Goal: Task Accomplishment & Management: Manage account settings

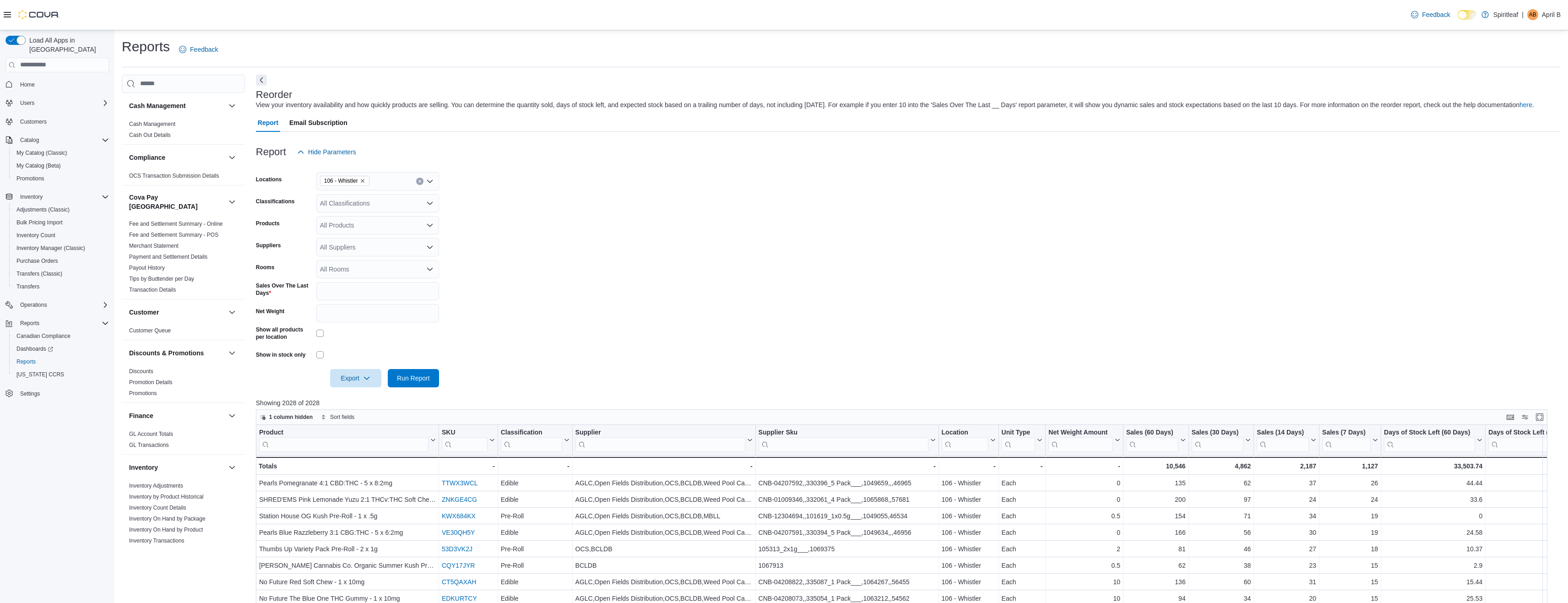
scroll to position [138, 0]
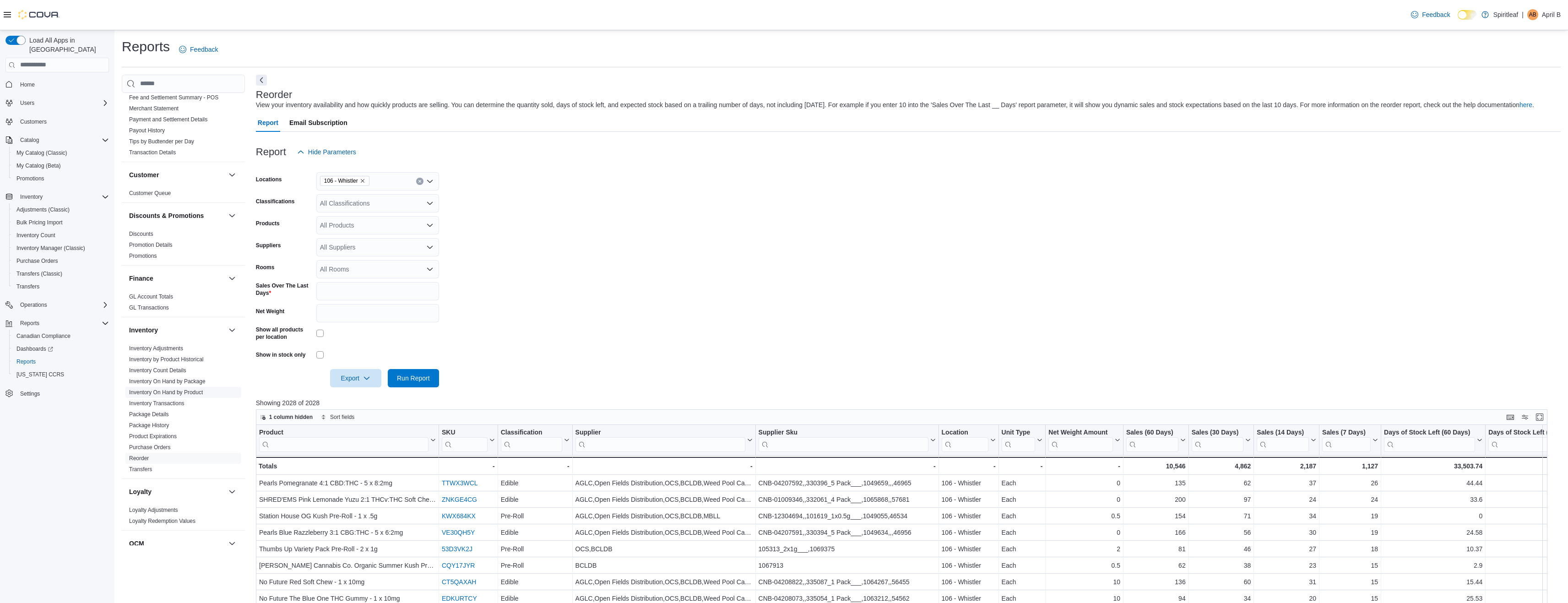
click at [165, 390] on link "Inventory On Hand by Product" at bounding box center [166, 393] width 74 height 6
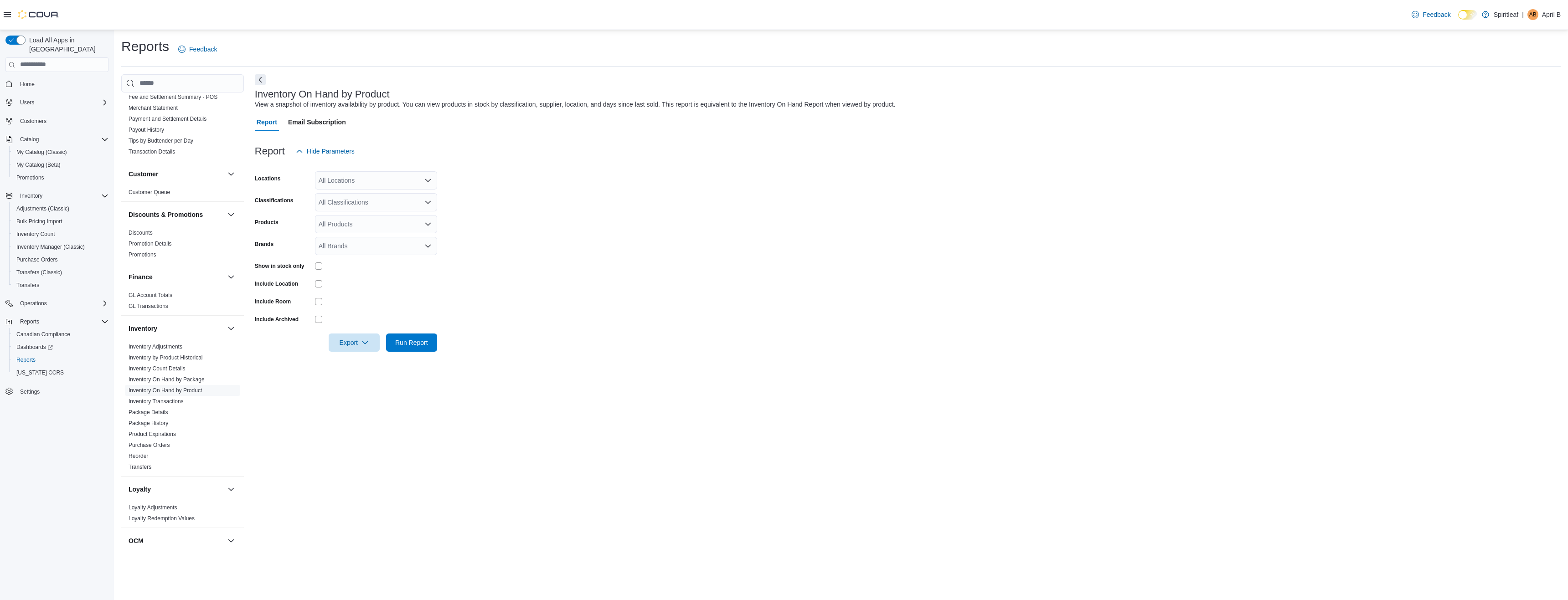
click at [361, 176] on div "All Locations" at bounding box center [376, 181] width 122 height 18
type input "***"
click at [391, 194] on span "103 - [GEOGRAPHIC_DATA]" at bounding box center [390, 196] width 83 height 9
click at [523, 210] on form "Locations 103 - [GEOGRAPHIC_DATA] Combo box. Selected. 103 - [GEOGRAPHIC_DATA].…" at bounding box center [908, 256] width 1306 height 192
click at [404, 337] on span "Run Report" at bounding box center [411, 342] width 40 height 18
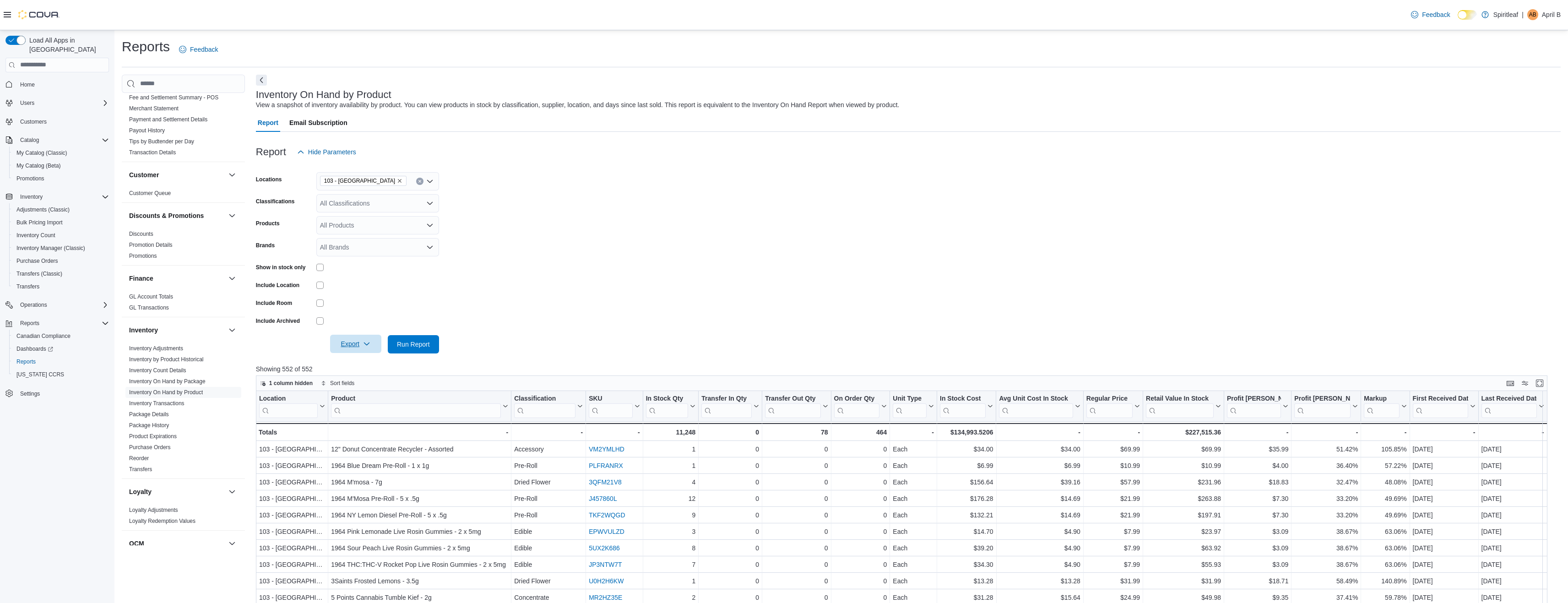
click at [348, 344] on span "Export" at bounding box center [356, 344] width 40 height 18
click at [372, 364] on span "Export to Excel" at bounding box center [356, 363] width 41 height 7
click at [43, 149] on span "My Catalog (Classic)" at bounding box center [42, 153] width 51 height 11
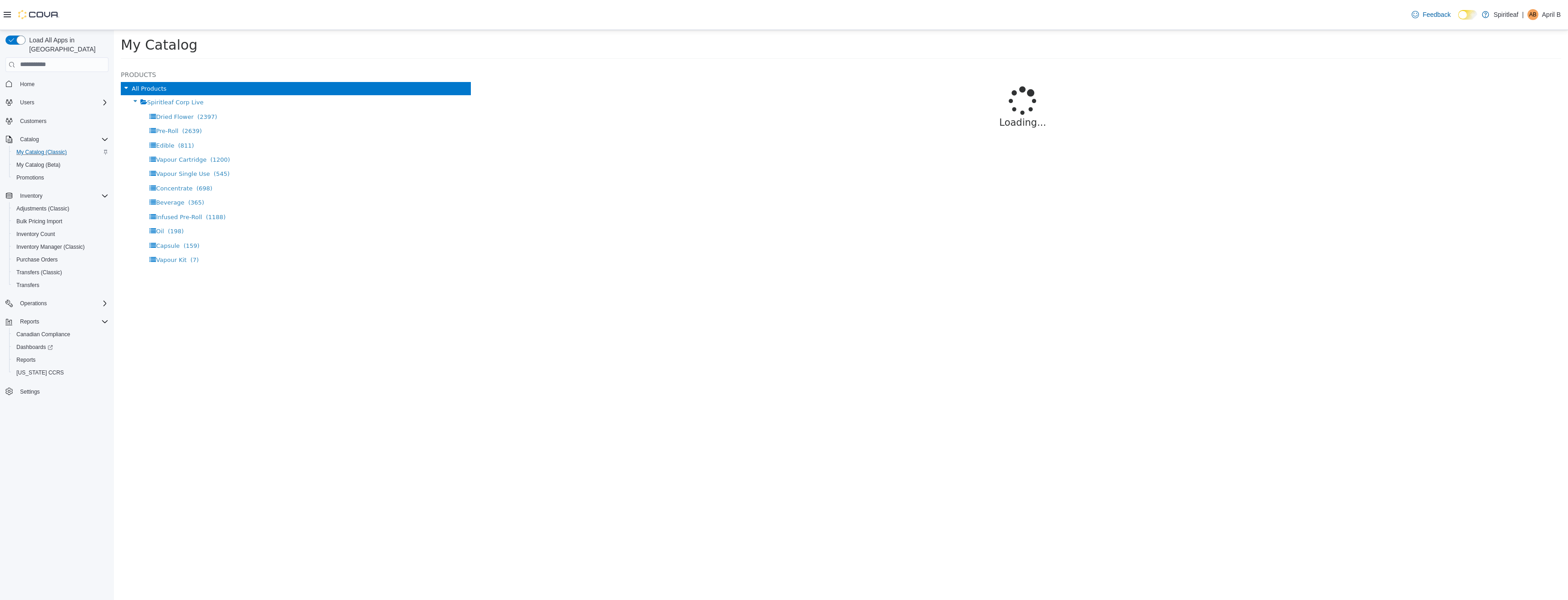
select select "**********"
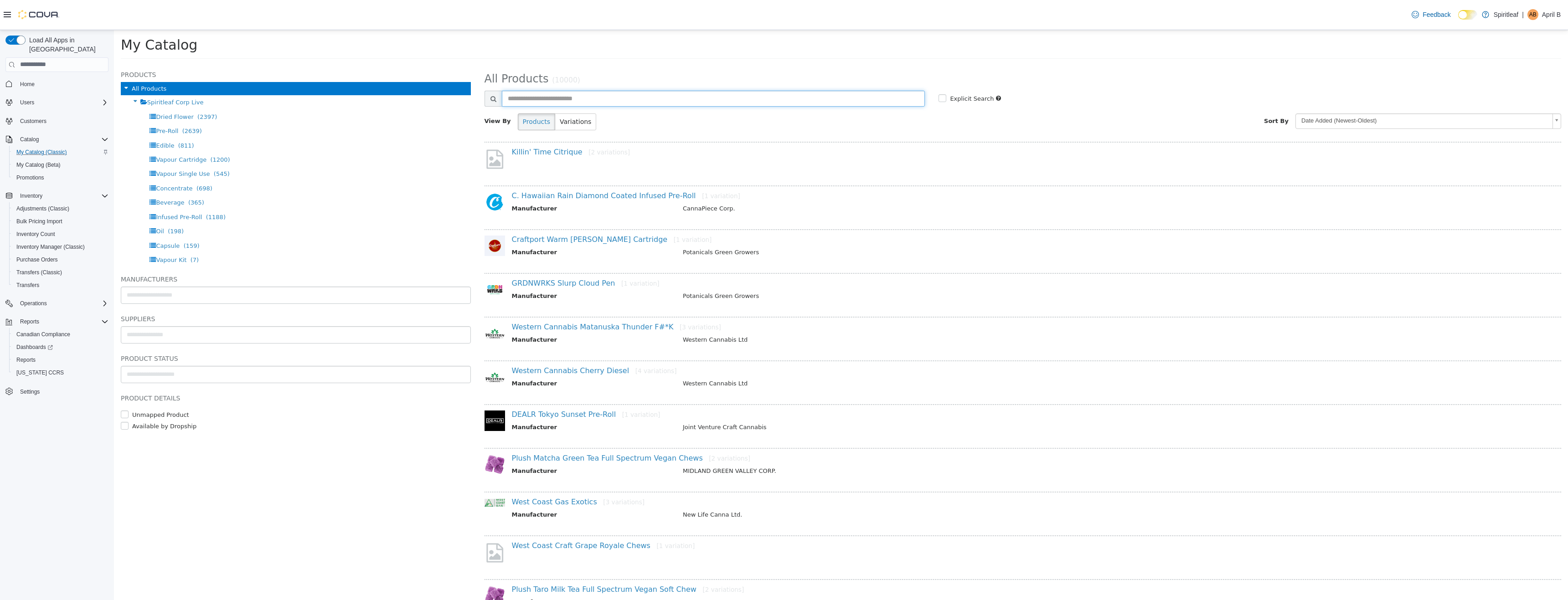
click at [601, 100] on input "text" at bounding box center [713, 98] width 424 height 16
type input "****"
select select "**********"
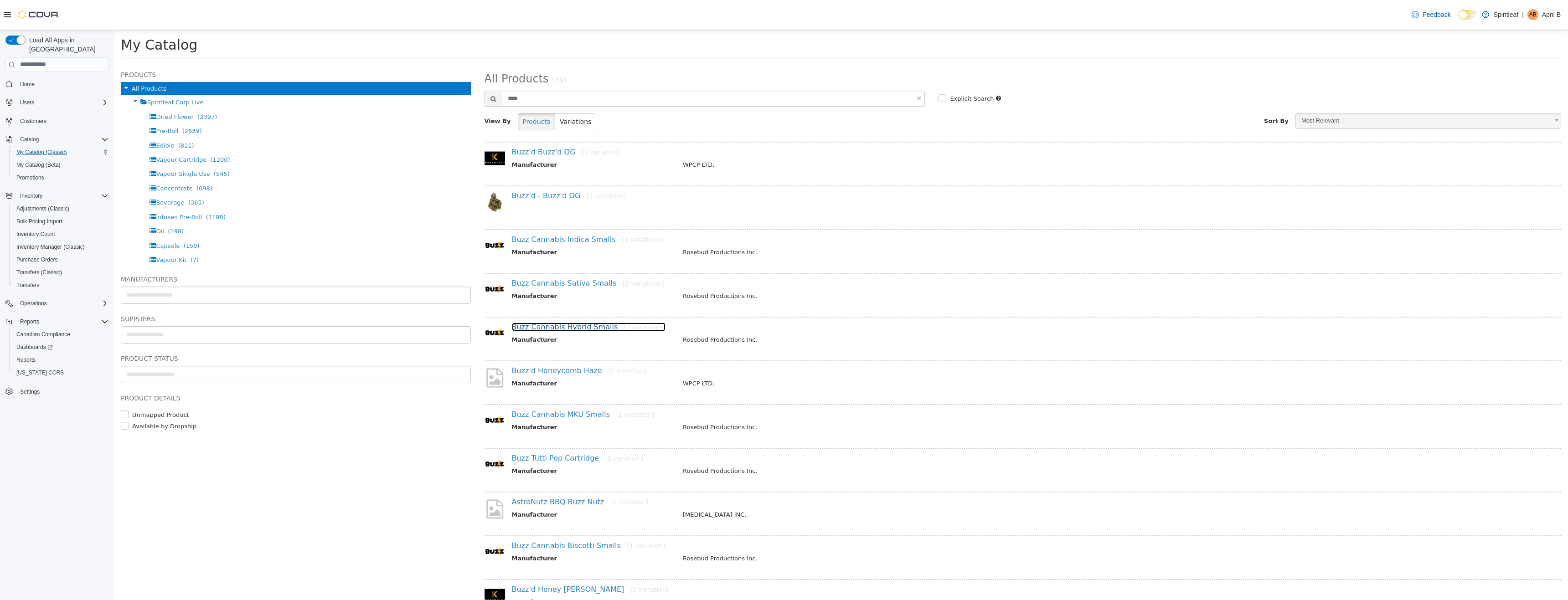
click at [578, 326] on link "Buzz Cannabis Hybrid Smalls [2 variations]" at bounding box center [589, 326] width 153 height 9
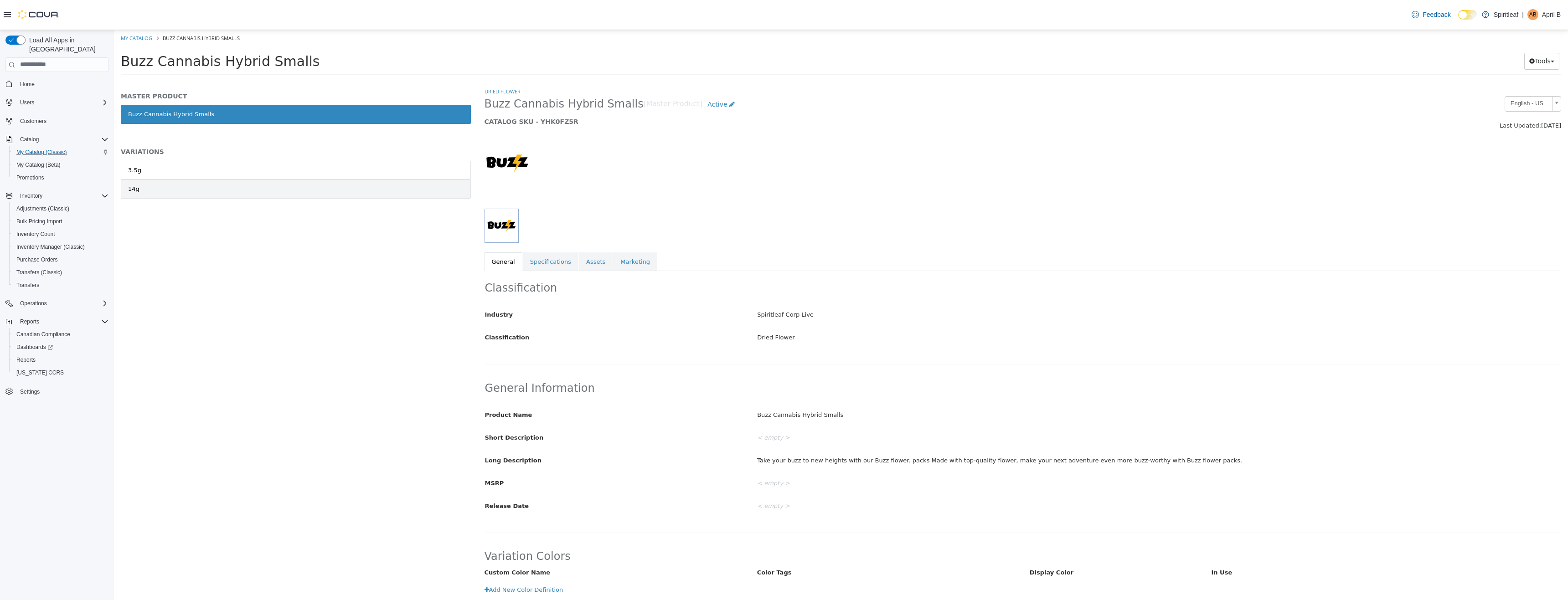
click at [247, 189] on link "14g" at bounding box center [295, 188] width 350 height 19
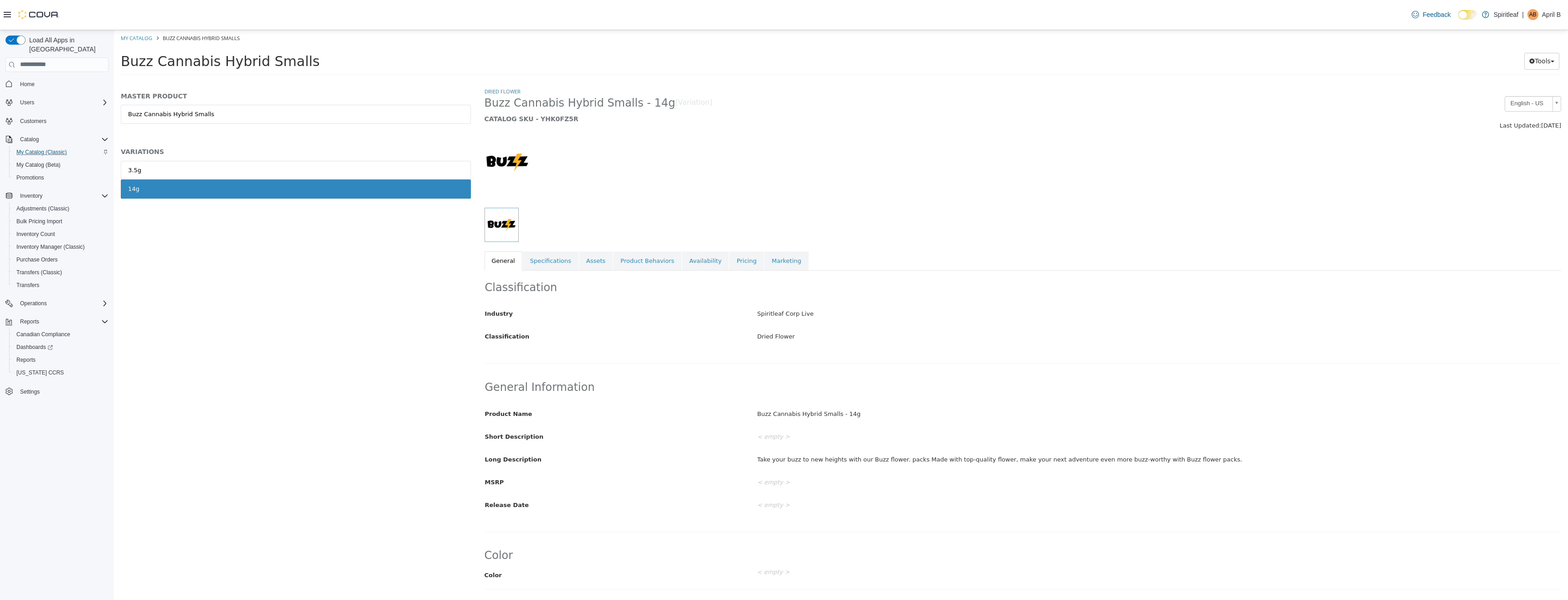
click at [729, 264] on link "Pricing" at bounding box center [746, 260] width 35 height 19
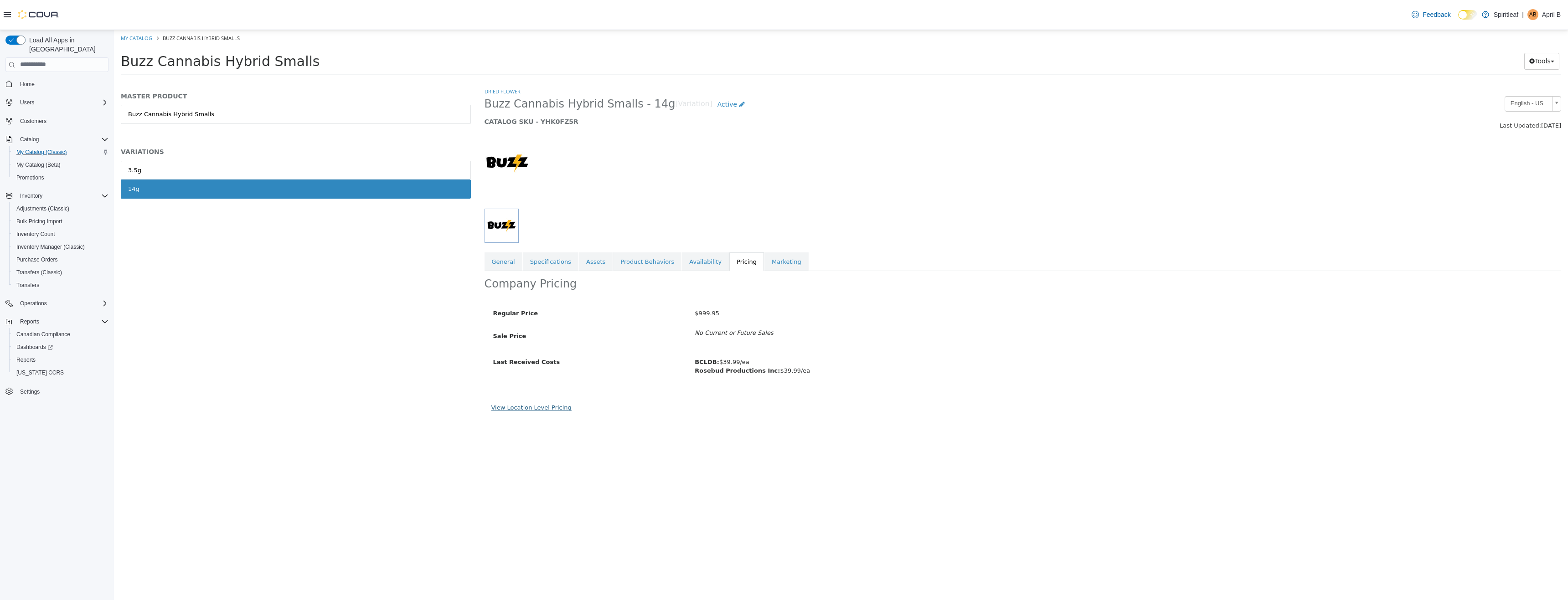
click at [543, 404] on link "View Location Level Pricing" at bounding box center [531, 406] width 80 height 7
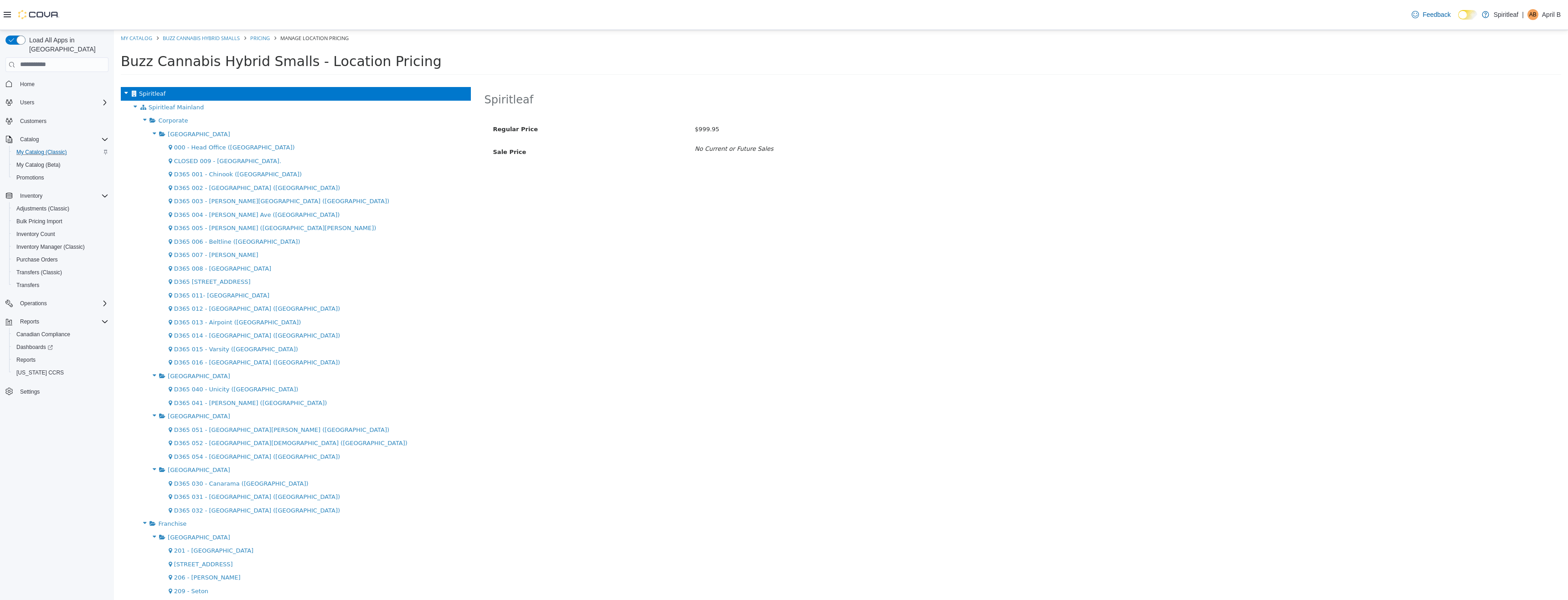
click at [142, 122] on icon at bounding box center [144, 119] width 10 height 12
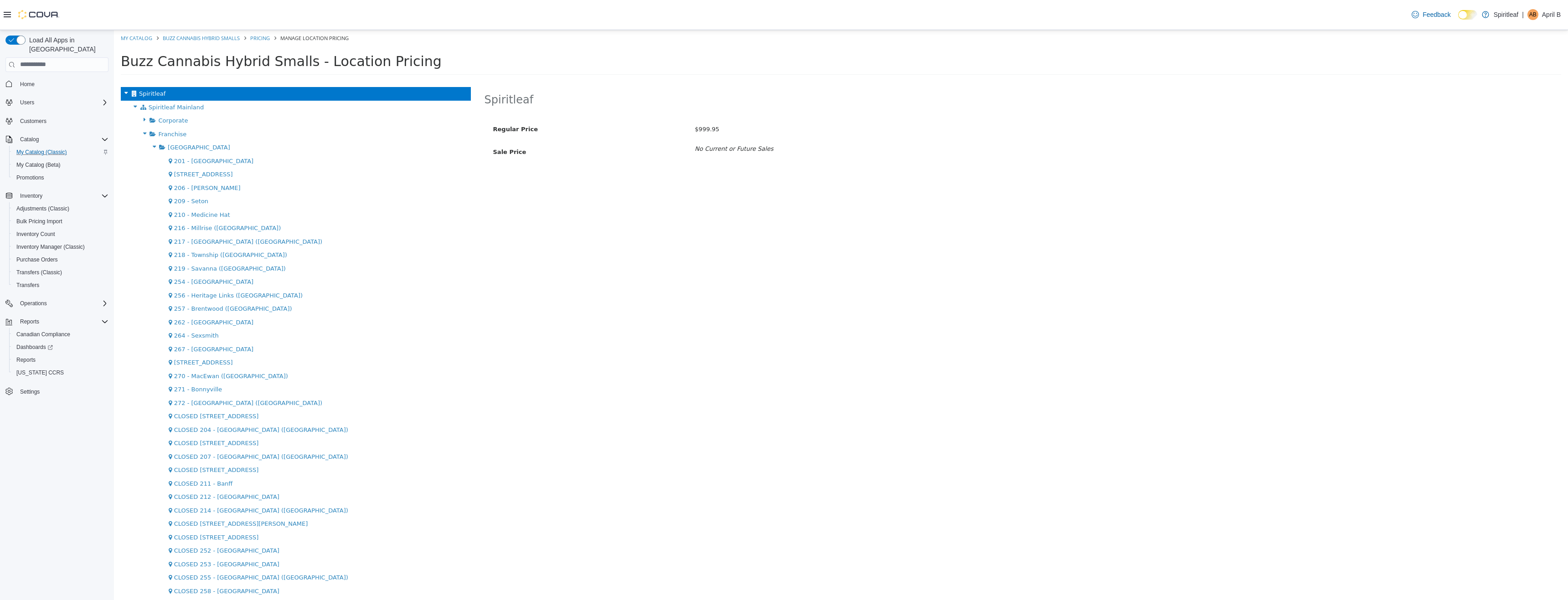
click at [149, 146] on icon at bounding box center [154, 146] width 10 height 12
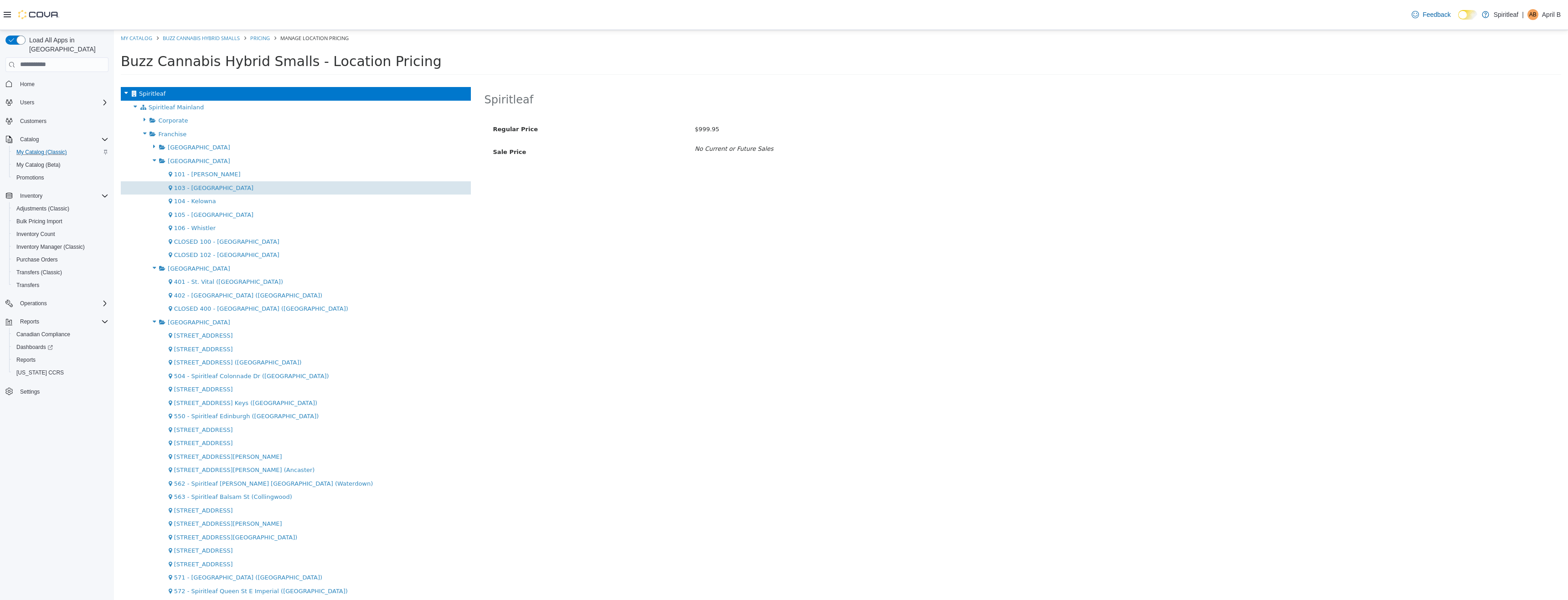
click at [237, 191] on div "103 - [GEOGRAPHIC_DATA]" at bounding box center [295, 187] width 350 height 13
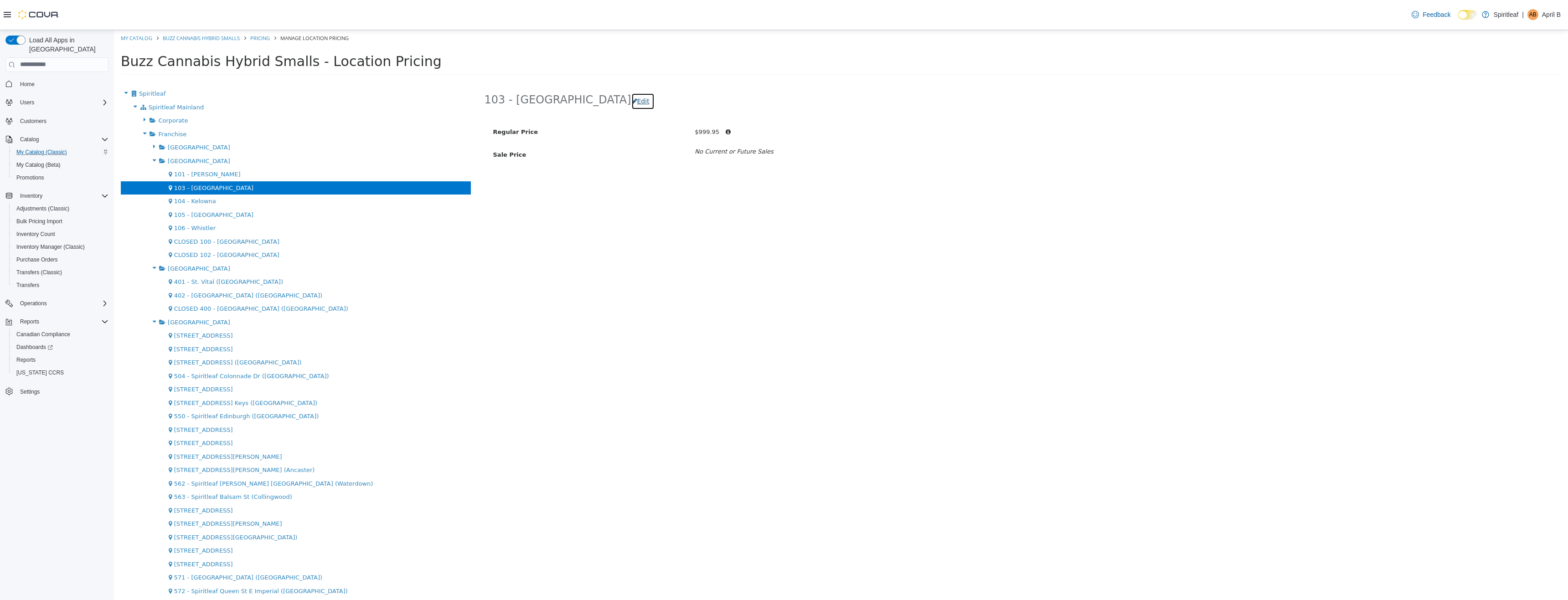
click at [631, 100] on button "Edit" at bounding box center [643, 101] width 23 height 17
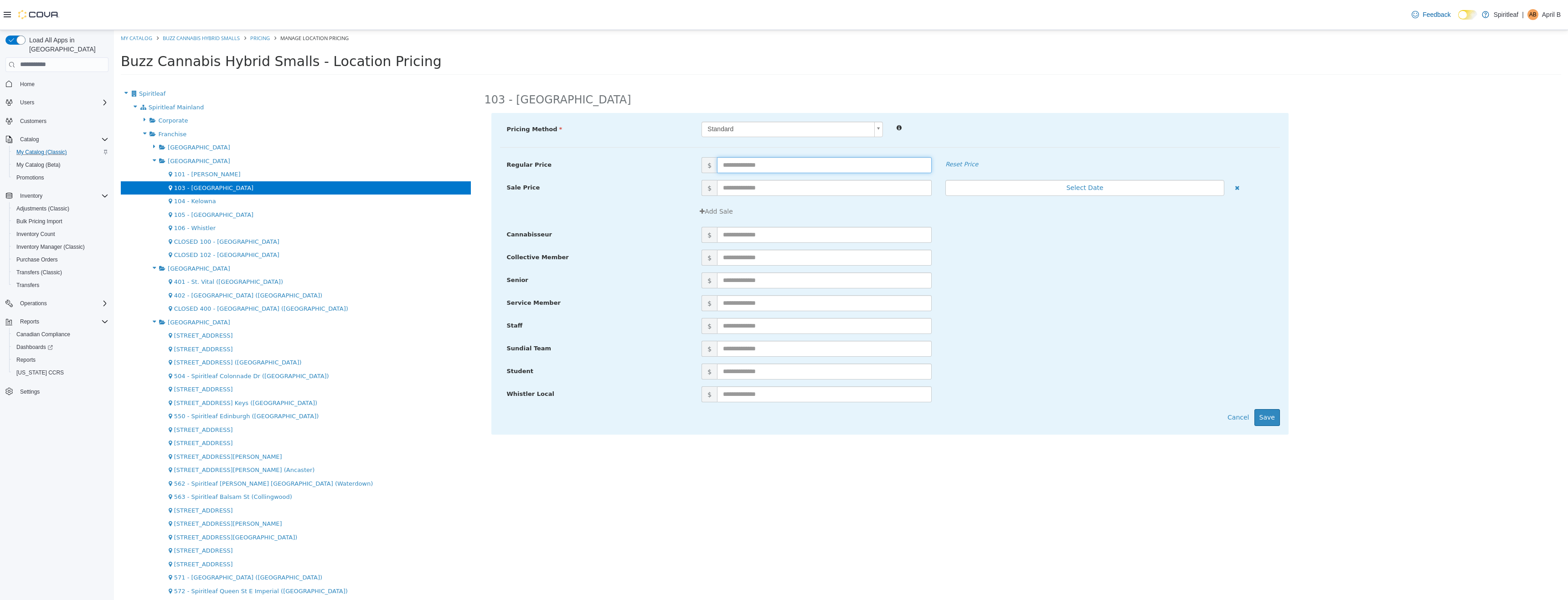
click at [751, 158] on input "text" at bounding box center [824, 165] width 215 height 16
type input "*****"
click at [1197, 338] on div "Staff $" at bounding box center [889, 329] width 780 height 23
click at [1268, 413] on button "Save" at bounding box center [1267, 417] width 26 height 17
